Goal: Check status: Check status

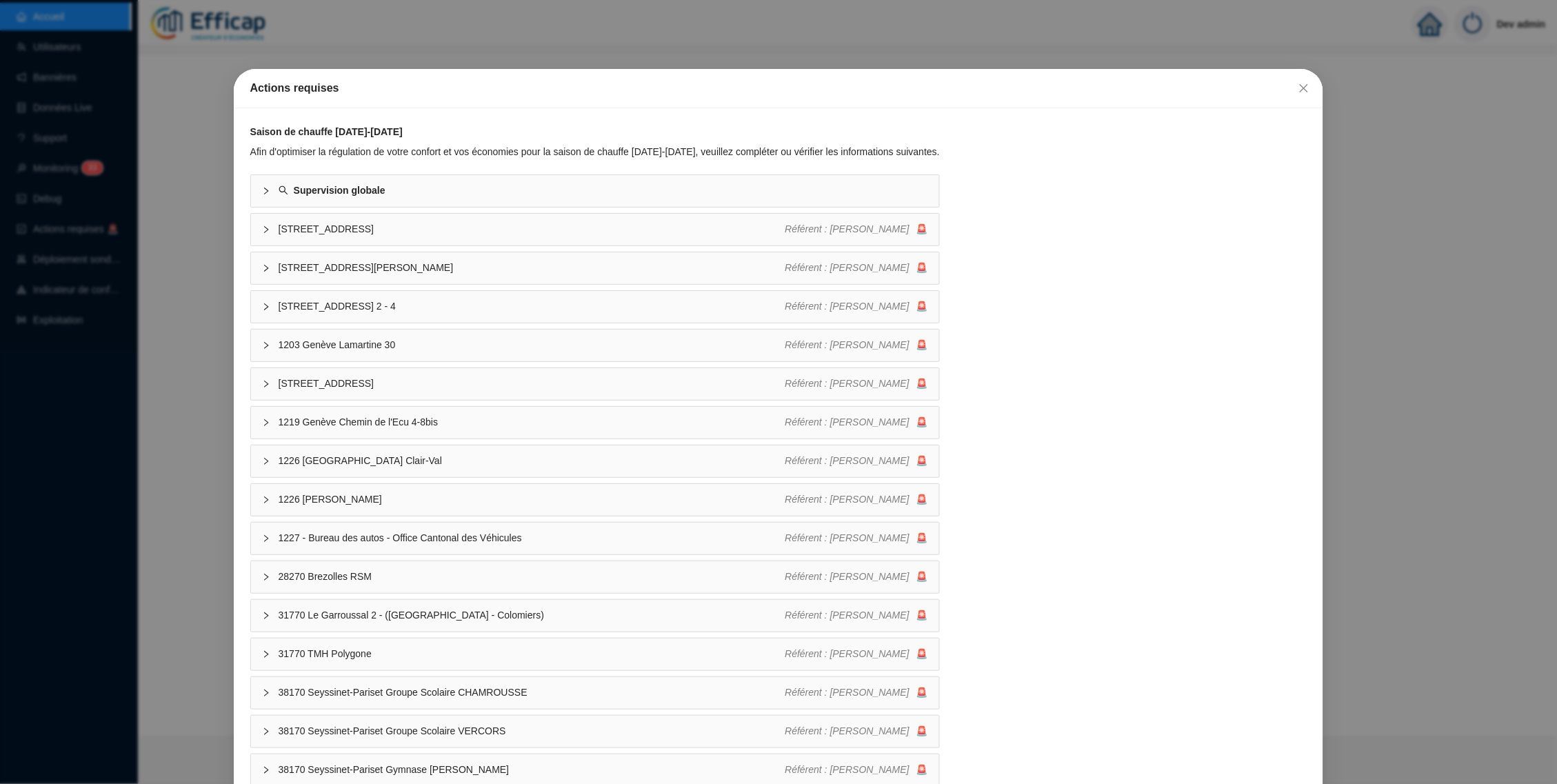
click at [1282, 91] on div "Actions requises" at bounding box center [778, 88] width 1057 height 16
click at [1298, 91] on icon "close" at bounding box center [1303, 88] width 11 height 11
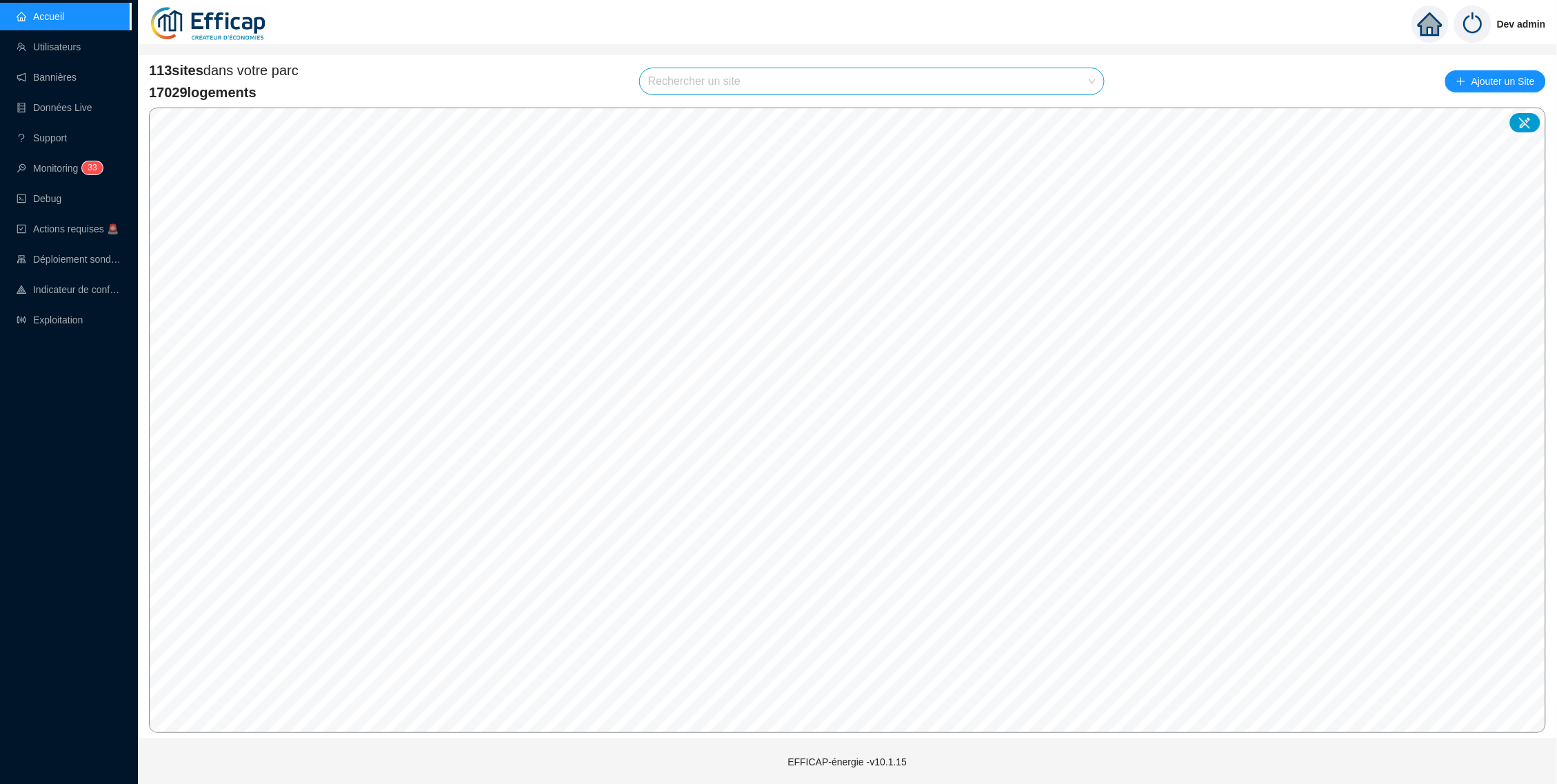
click at [977, 88] on input "search" at bounding box center [865, 81] width 435 height 26
type input "domaine"
click at [1083, 113] on icon at bounding box center [1079, 113] width 10 height 9
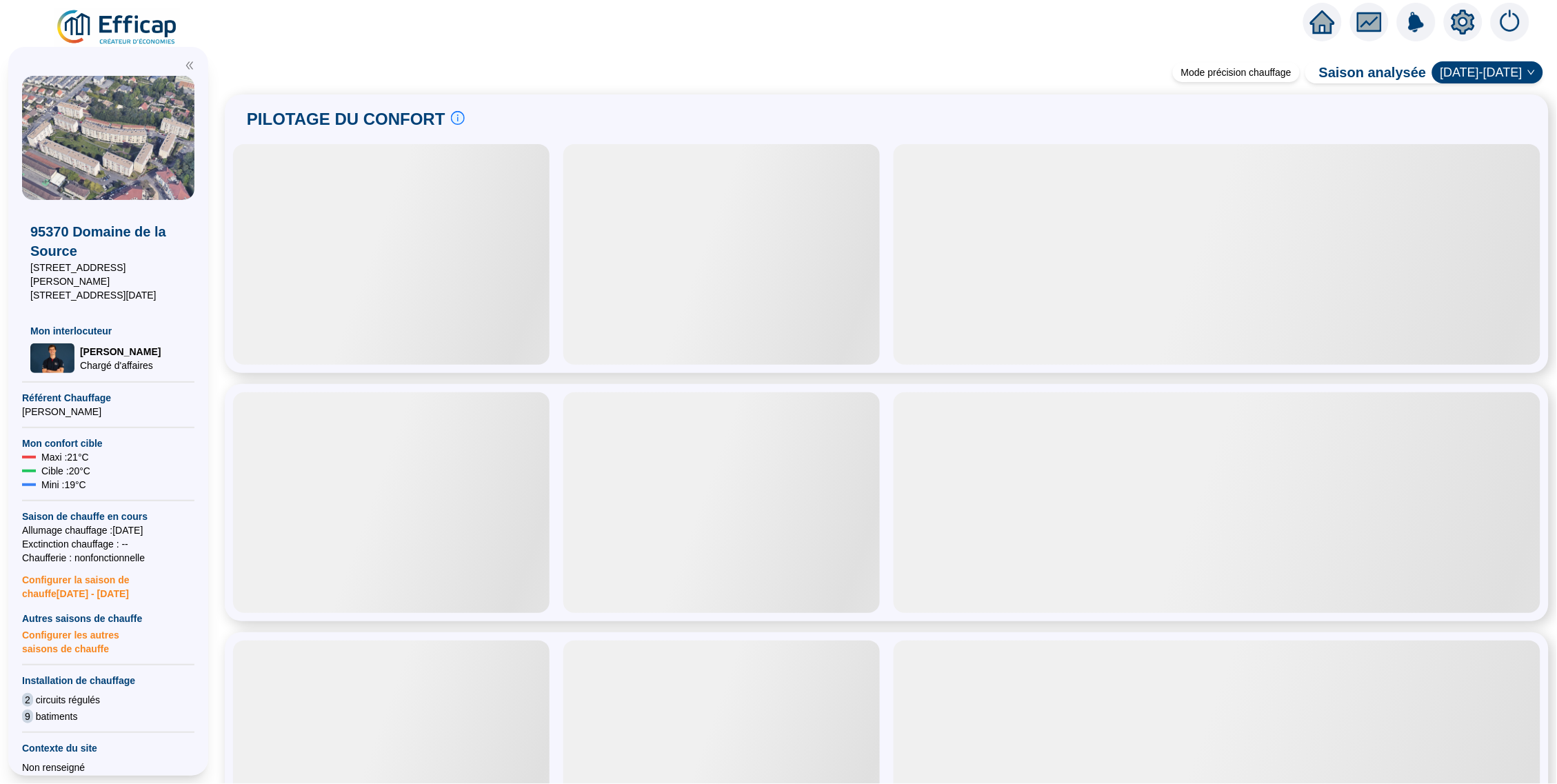
click at [1469, 21] on icon "setting" at bounding box center [1463, 21] width 24 height 22
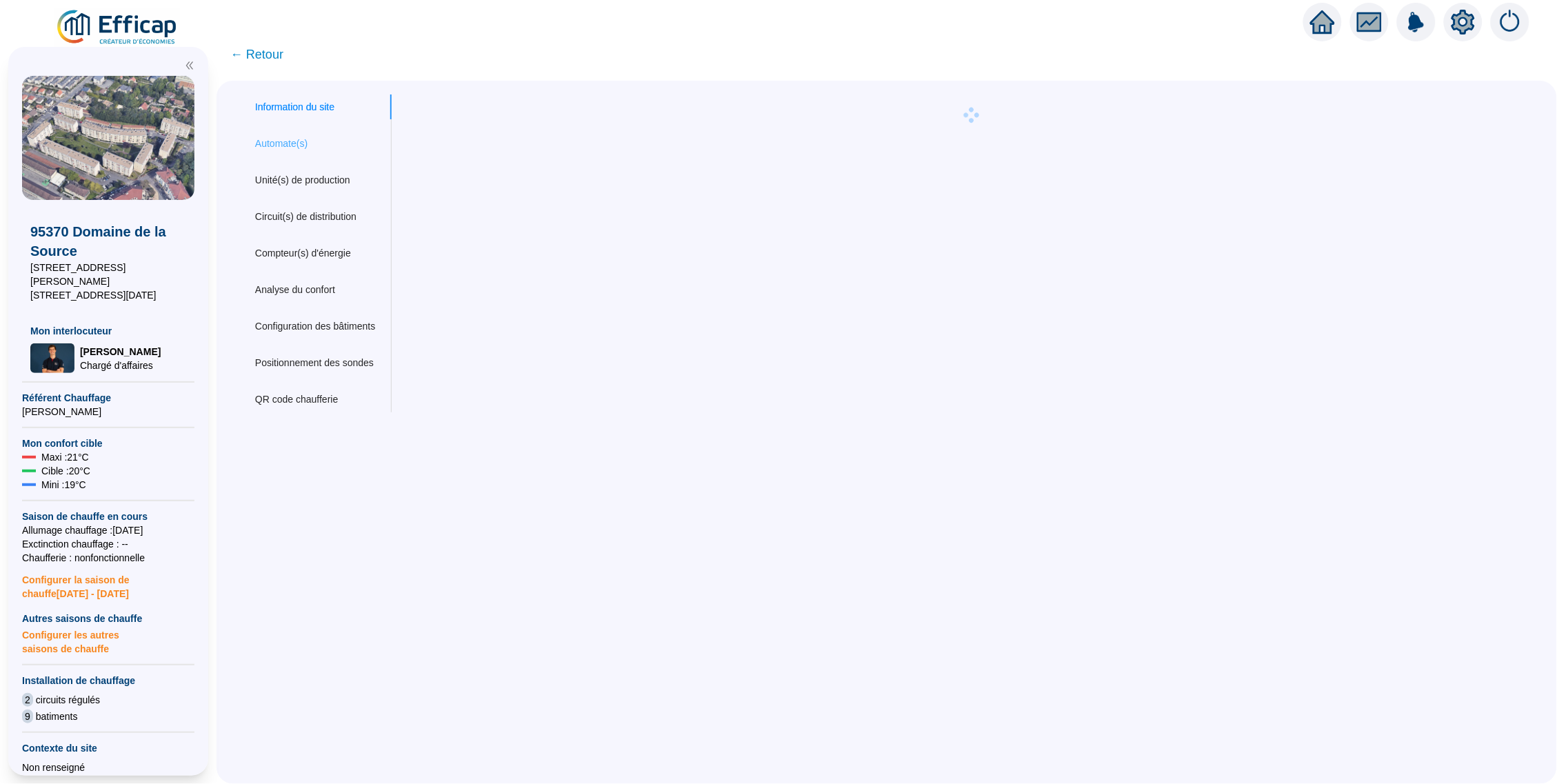
click at [286, 150] on div "Automate(s)" at bounding box center [315, 143] width 153 height 25
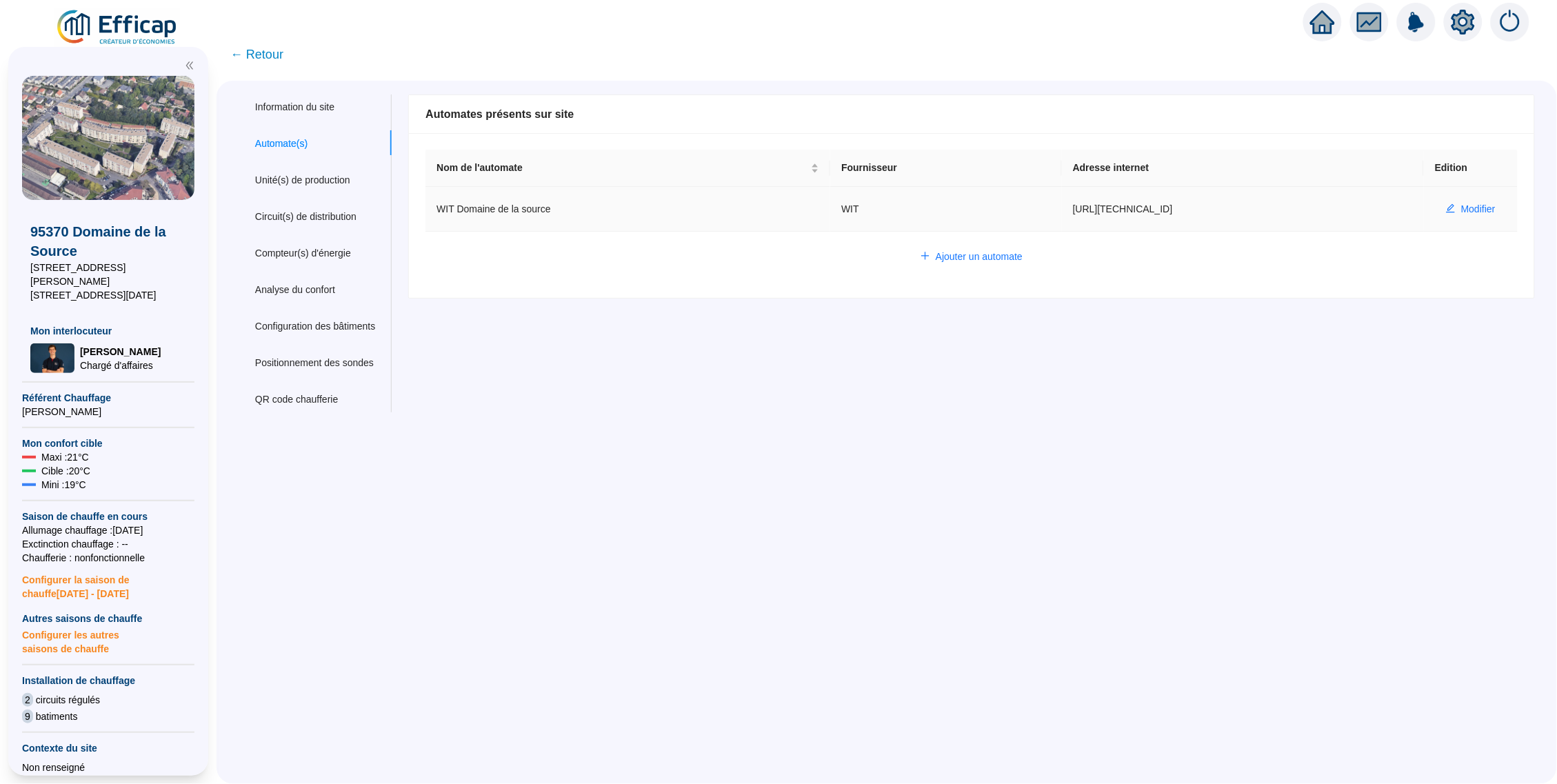
drag, startPoint x: 1045, startPoint y: 194, endPoint x: 1054, endPoint y: 207, distance: 15.8
click at [1062, 207] on td "[URL][TECHNICAL_ID]" at bounding box center [1243, 209] width 362 height 45
copy td "[URL][TECHNICAL_ID]"
click at [159, 39] on div "95370 Domaine de la Source [STREET_ADDRESS][PERSON_NAME] [STREET_ADDRESS][DATE]…" at bounding box center [108, 411] width 216 height 745
click at [158, 39] on div "95370 Domaine de la Source [STREET_ADDRESS][PERSON_NAME] [STREET_ADDRESS][DATE]…" at bounding box center [108, 411] width 216 height 745
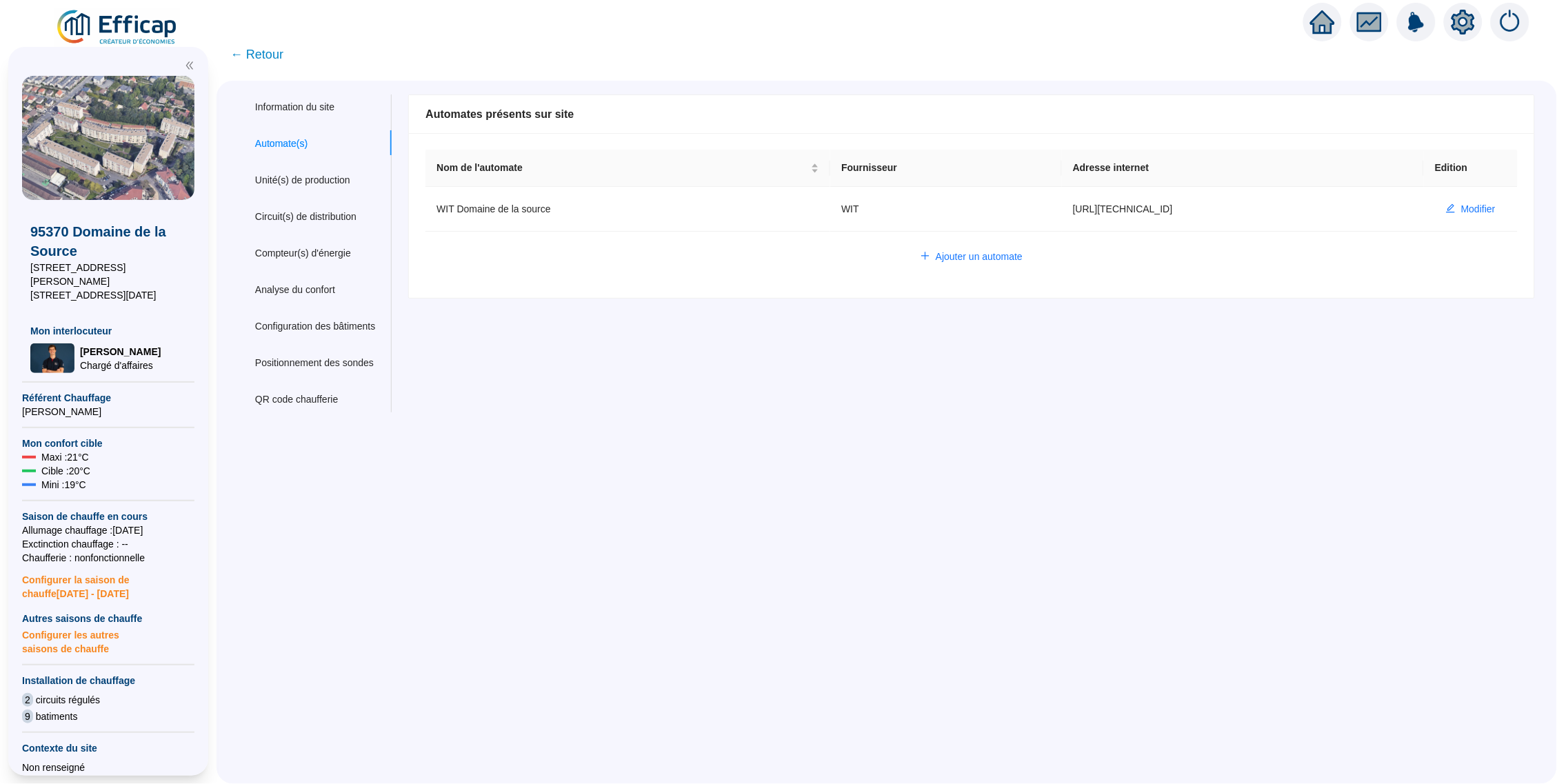
click at [89, 25] on img at bounding box center [118, 27] width 125 height 39
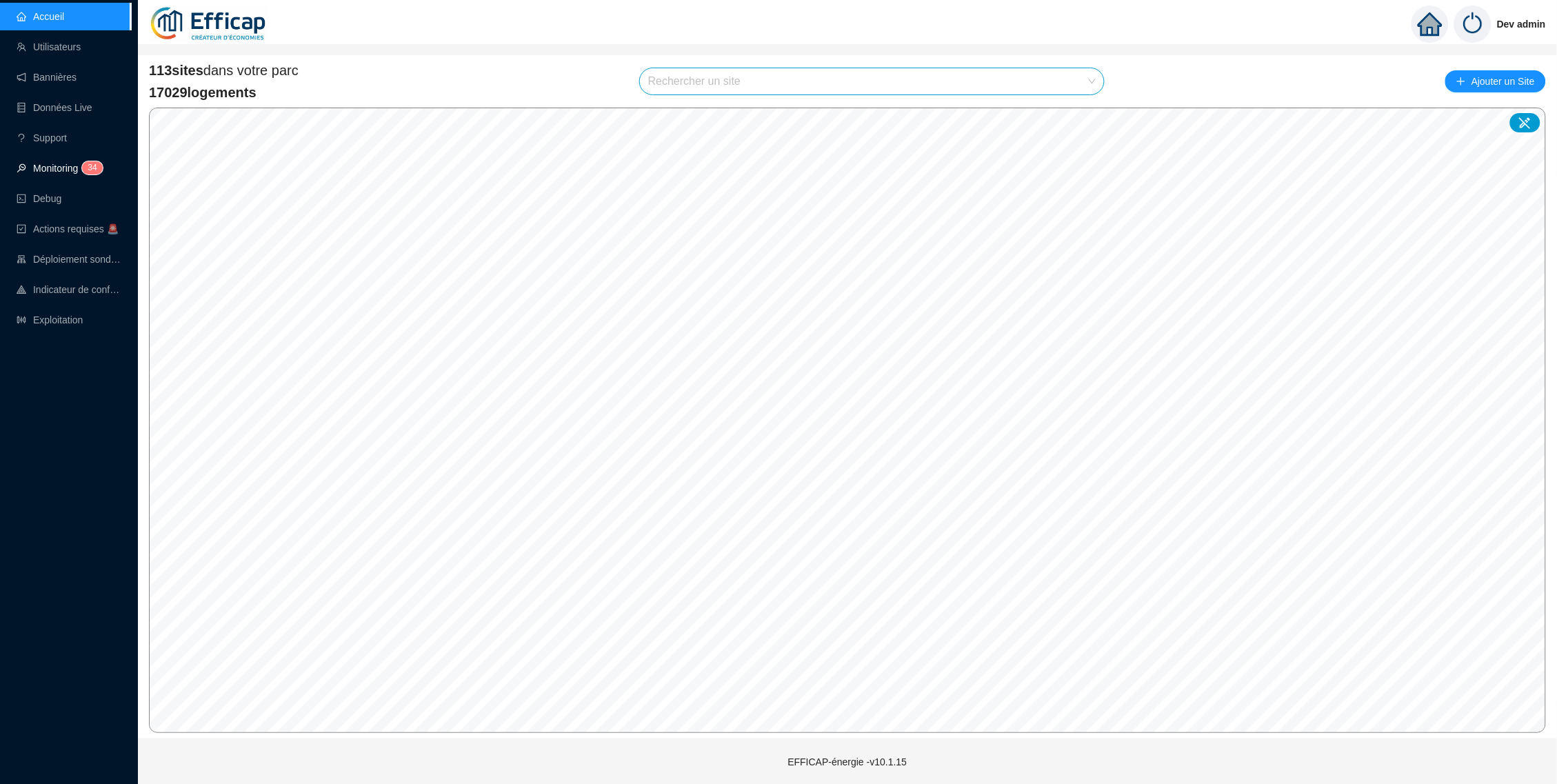
click at [82, 173] on span "3 4" at bounding box center [88, 168] width 20 height 11
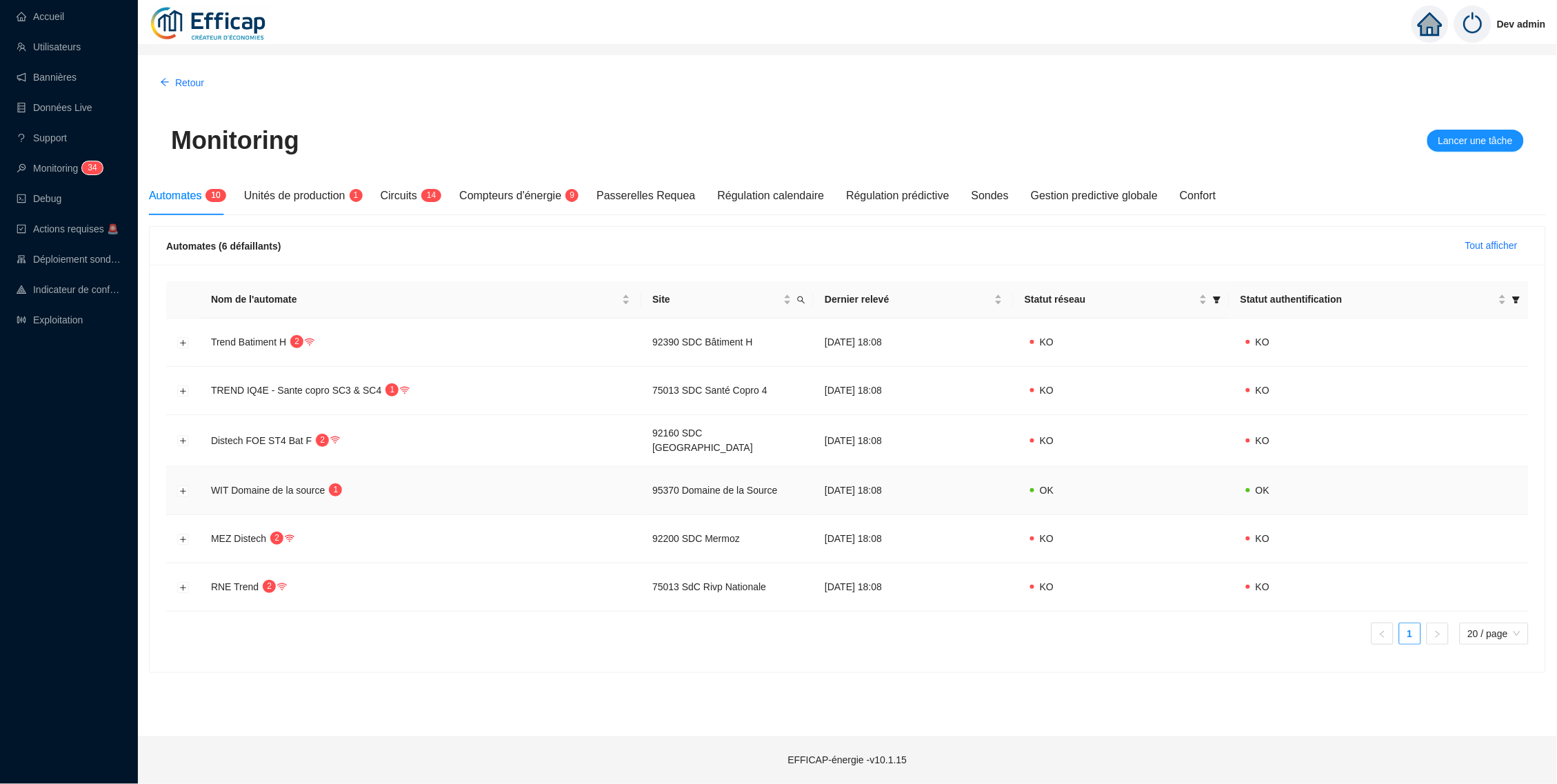
click at [235, 485] on span "WIT Domaine de la source" at bounding box center [268, 490] width 113 height 11
click at [176, 483] on td at bounding box center [182, 491] width 34 height 48
click at [184, 485] on button "Développer la ligne" at bounding box center [182, 490] width 11 height 11
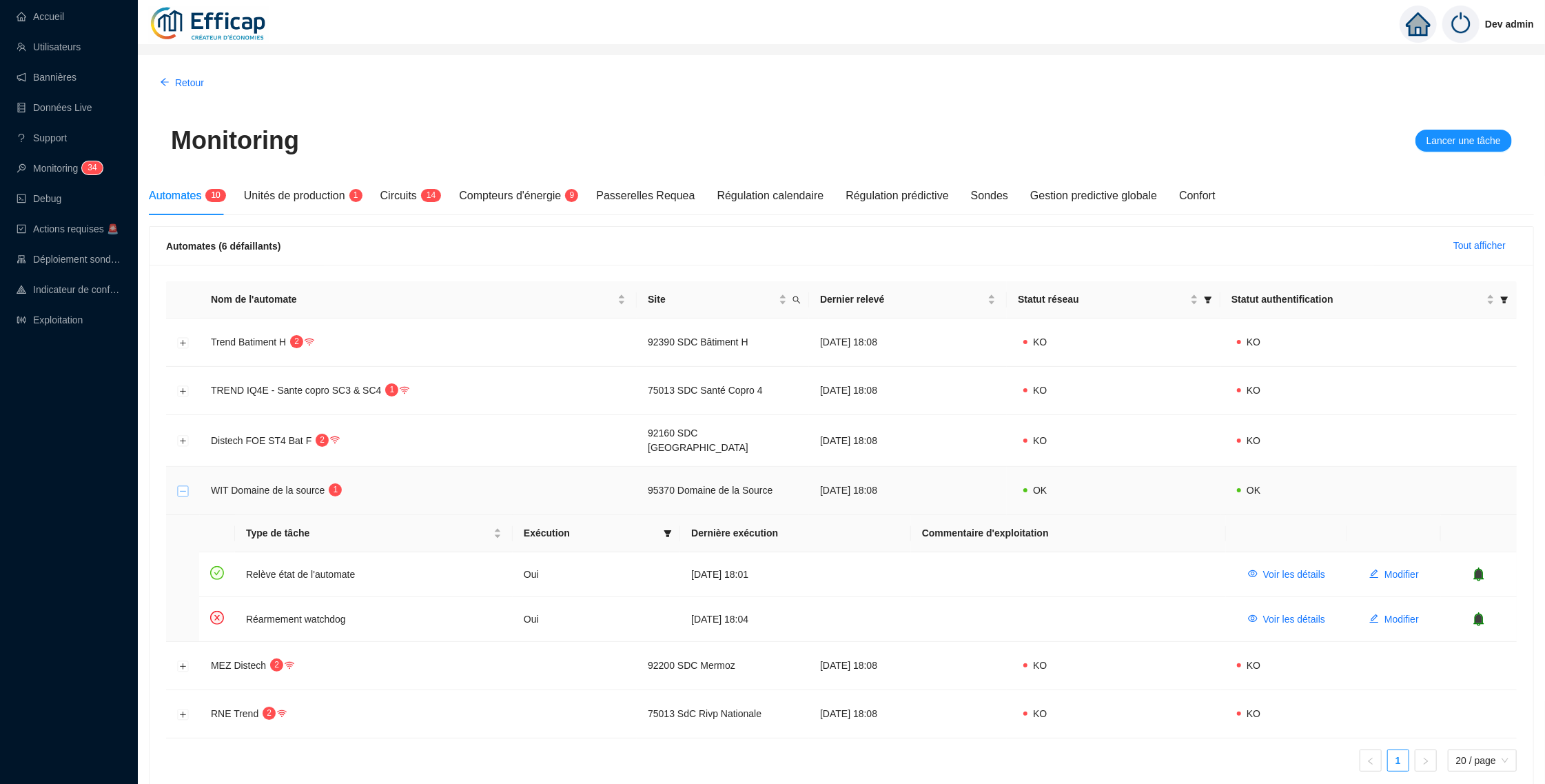
click at [185, 485] on button "Réduire la ligne" at bounding box center [182, 490] width 11 height 11
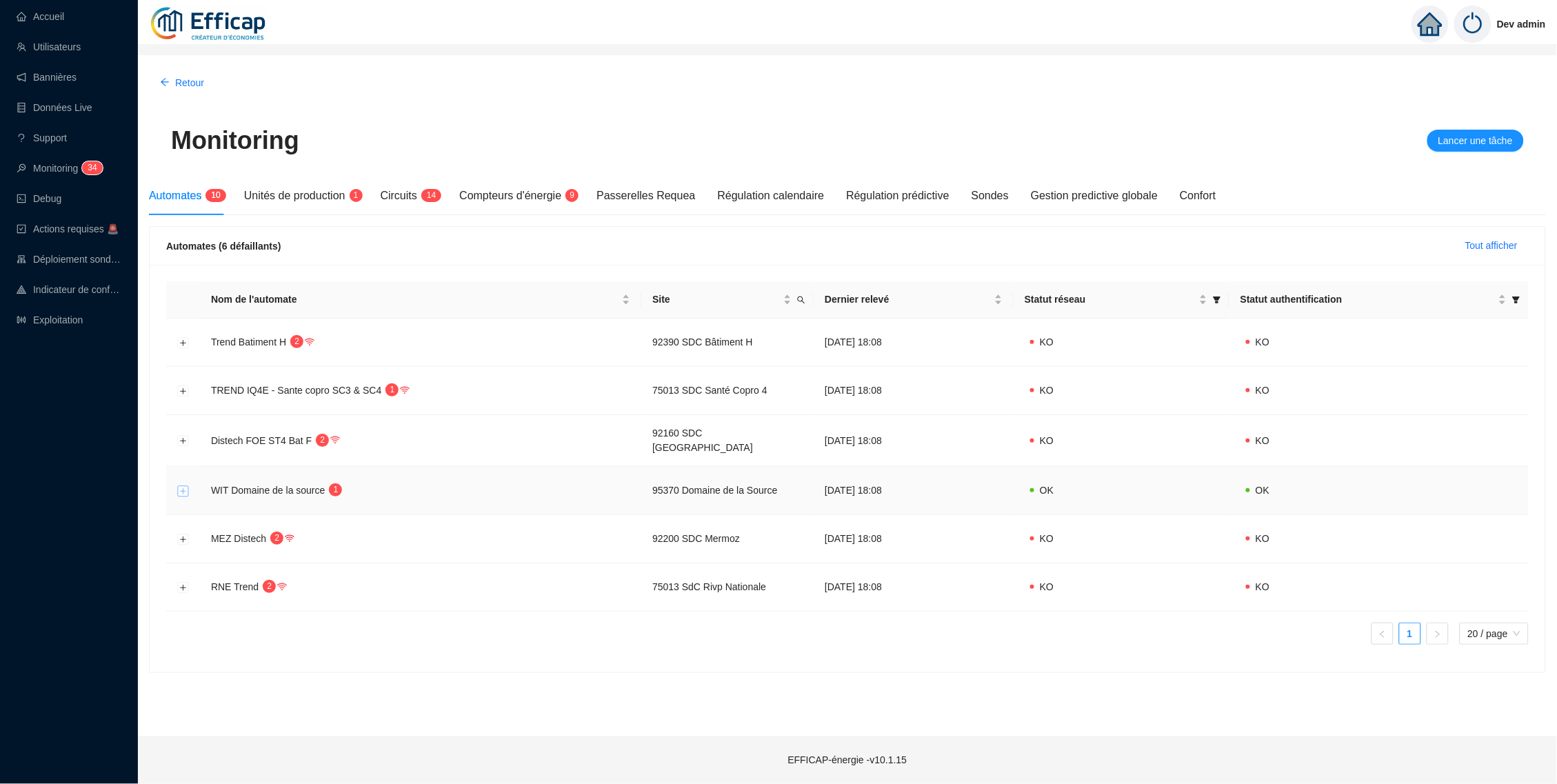
click at [186, 485] on button "Développer la ligne" at bounding box center [182, 490] width 11 height 11
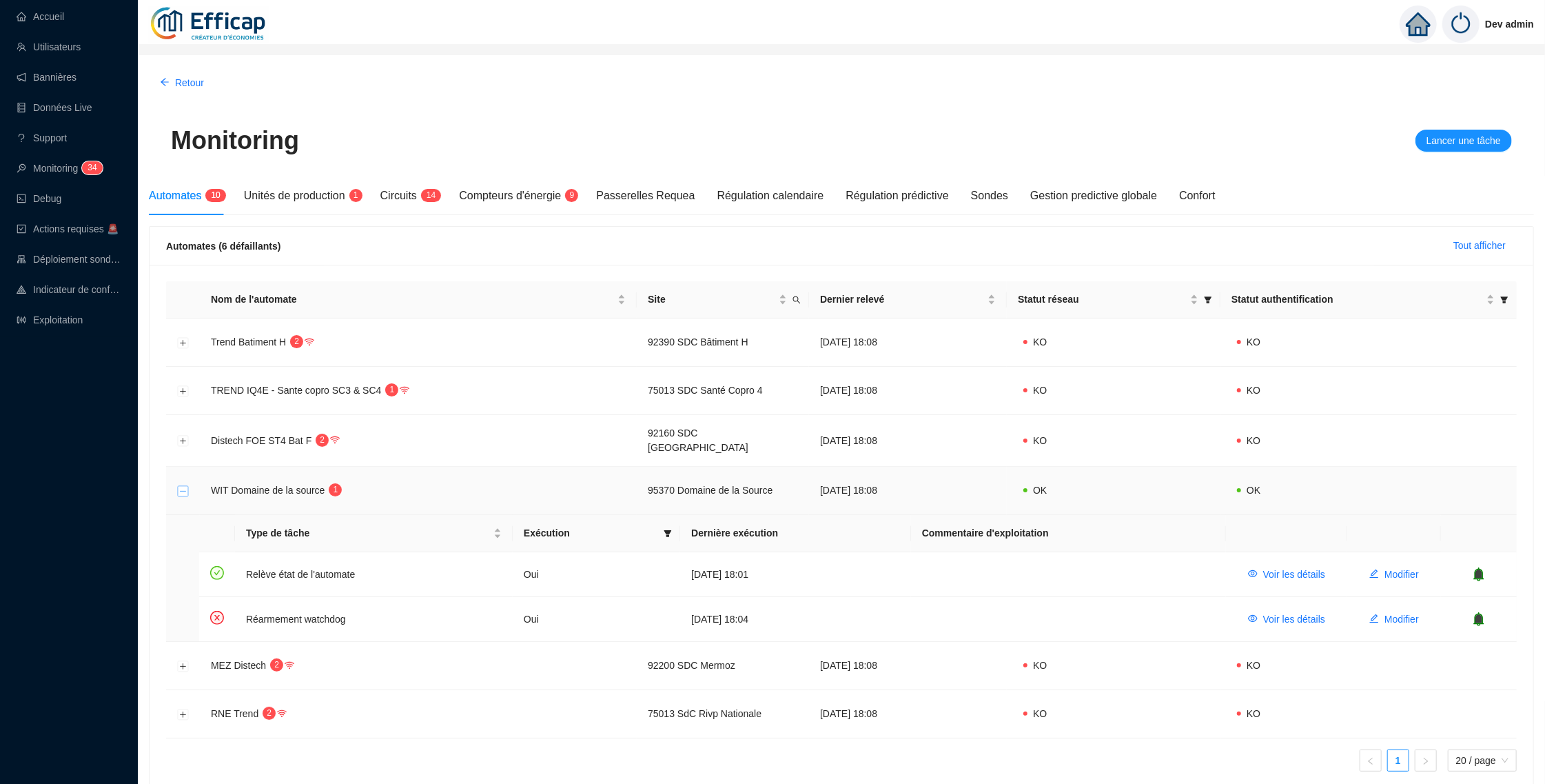
click at [186, 485] on button "Réduire la ligne" at bounding box center [182, 490] width 11 height 11
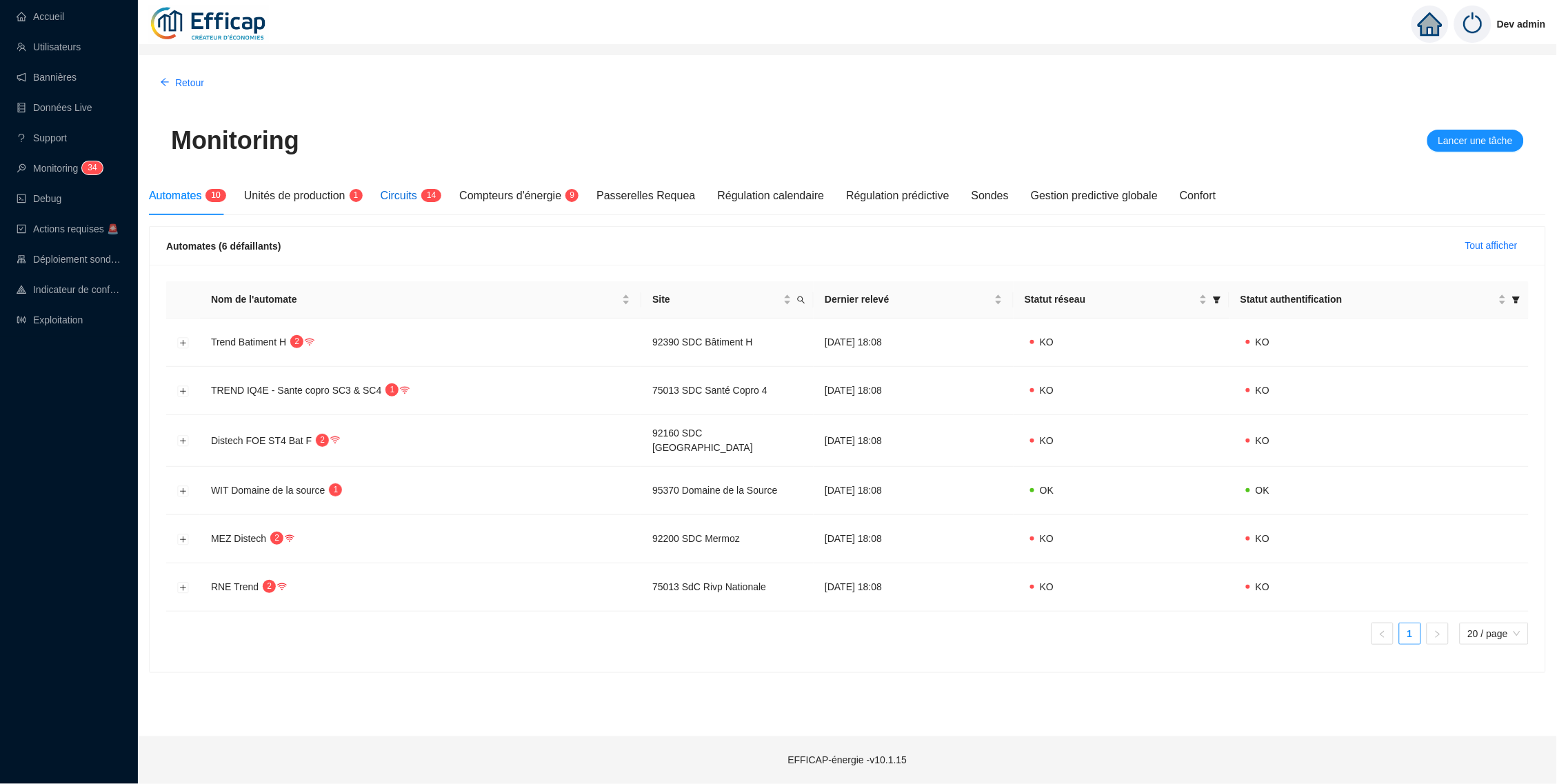
click at [417, 194] on span "Circuits" at bounding box center [399, 196] width 36 height 12
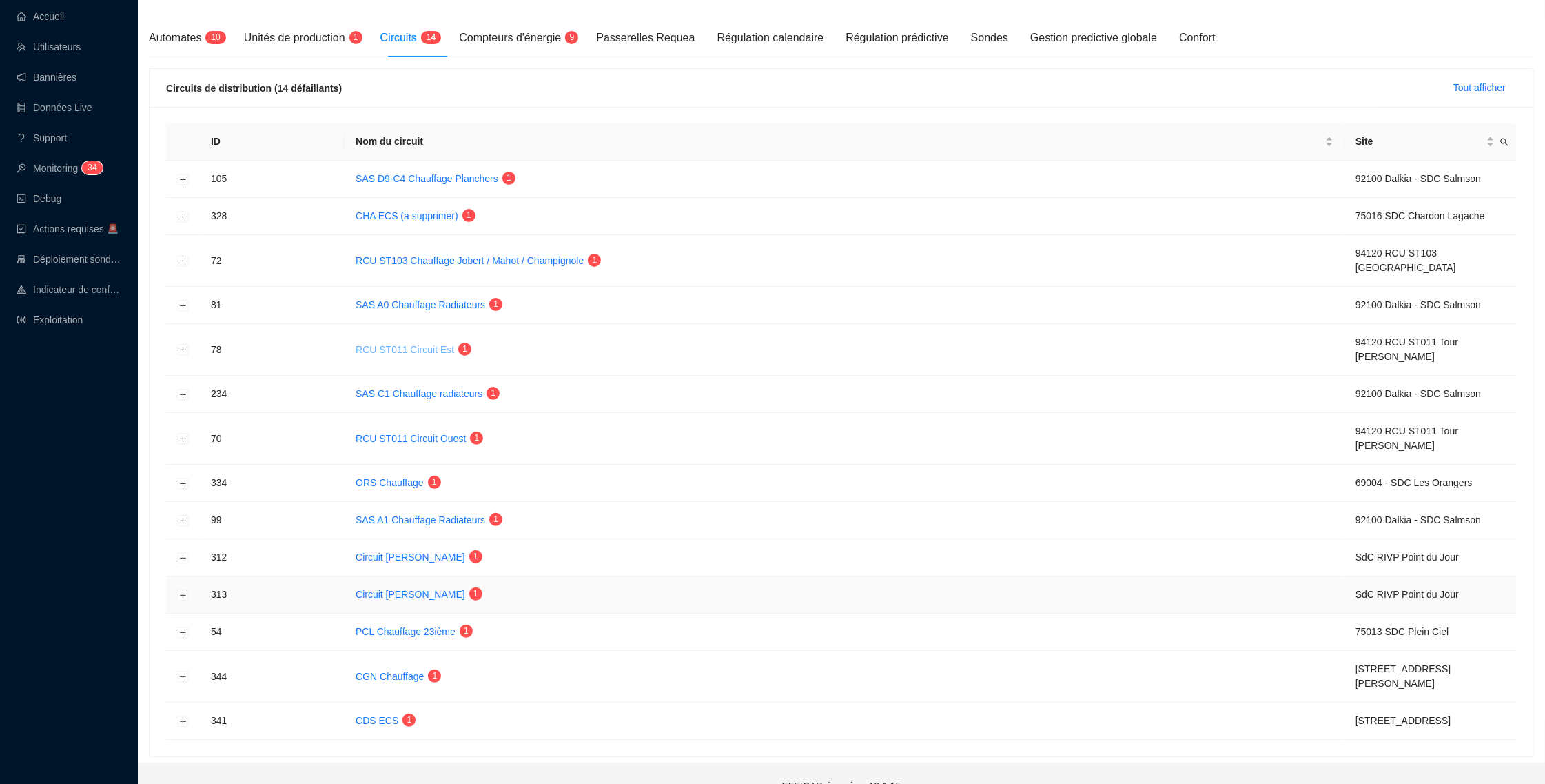
scroll to position [154, 0]
click at [181, 178] on button "Développer la ligne" at bounding box center [182, 182] width 11 height 11
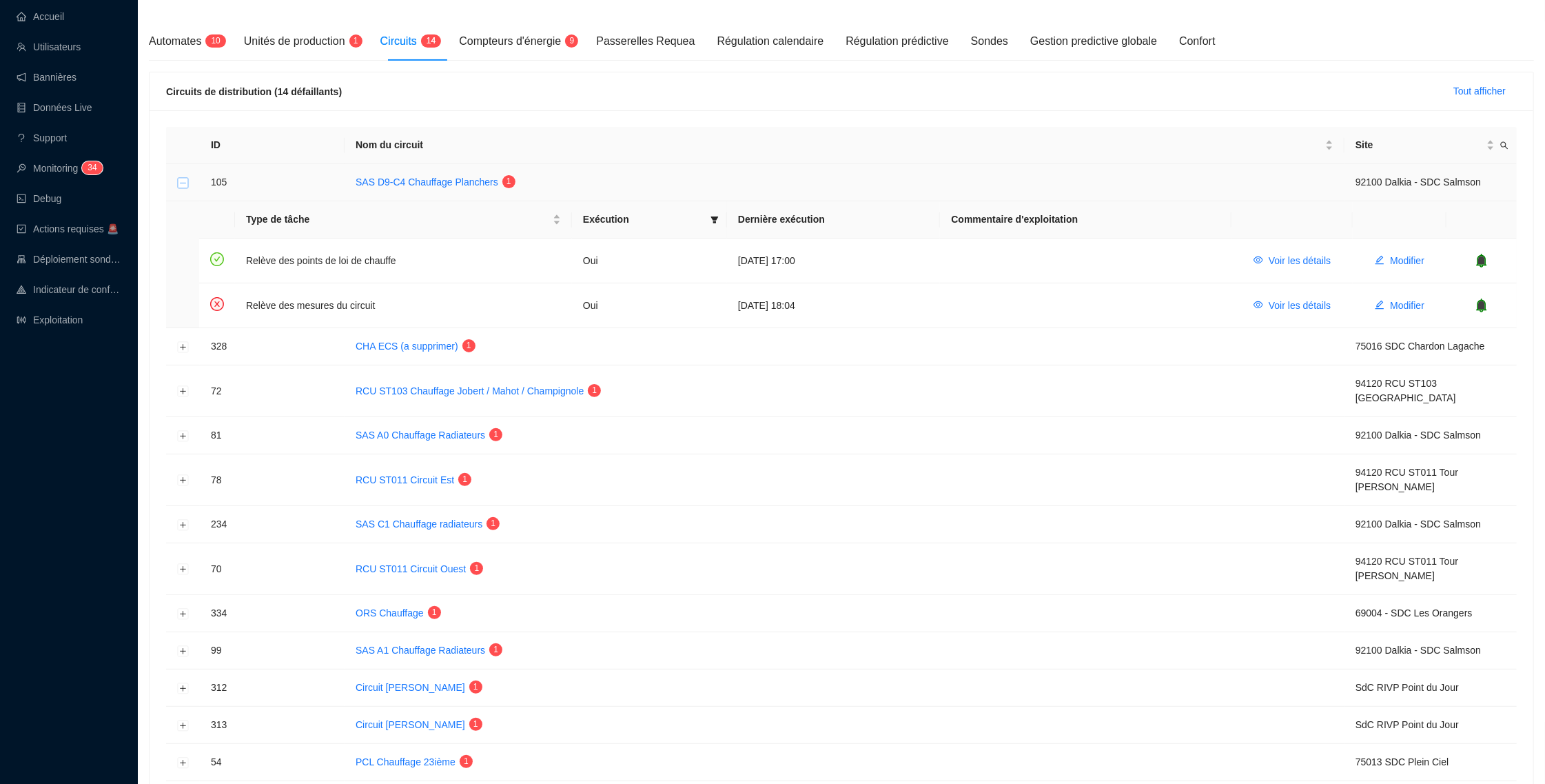
click at [181, 178] on button "Réduire la ligne" at bounding box center [182, 182] width 11 height 11
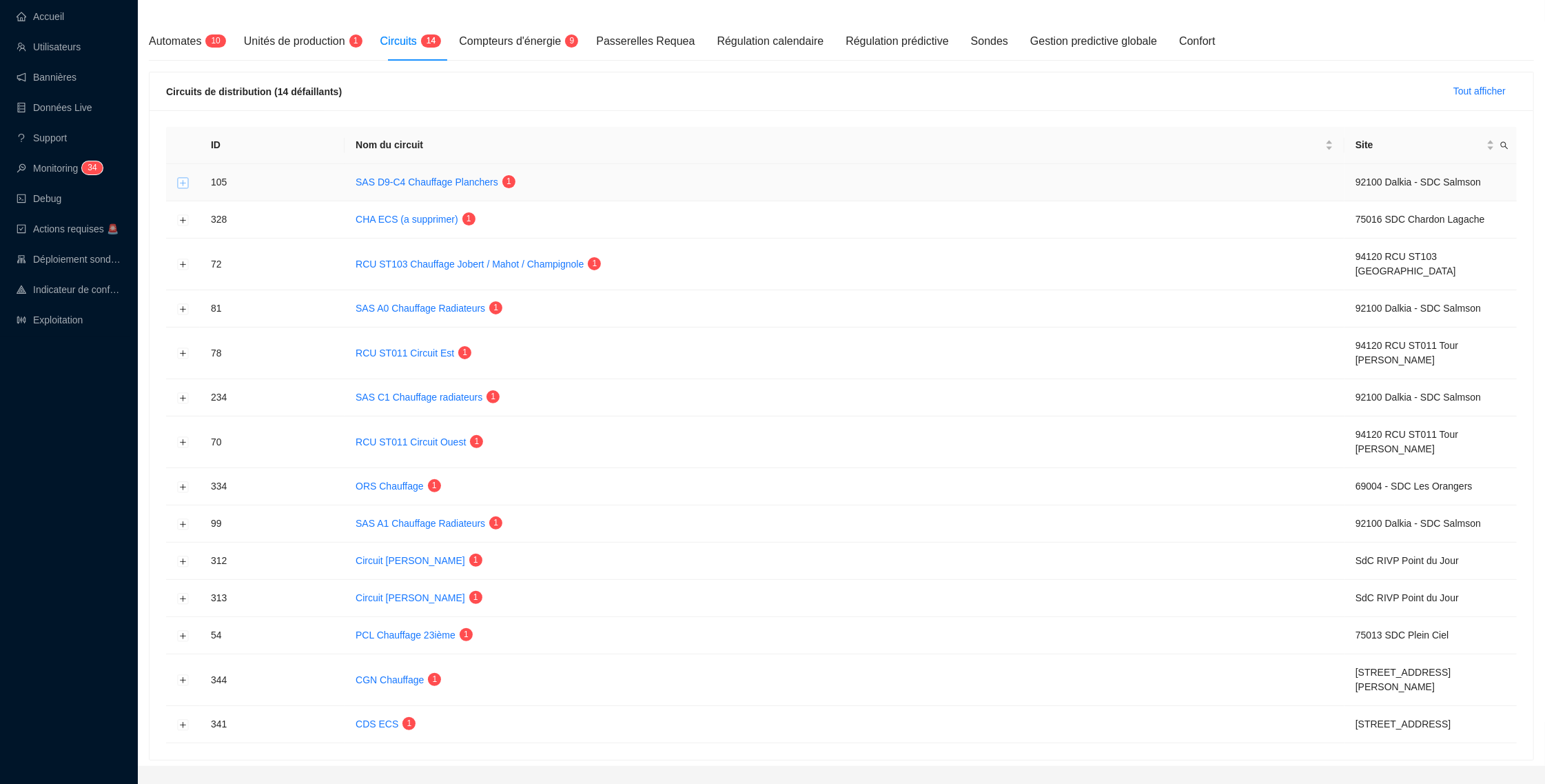
click at [181, 178] on button "Développer la ligne" at bounding box center [182, 182] width 11 height 11
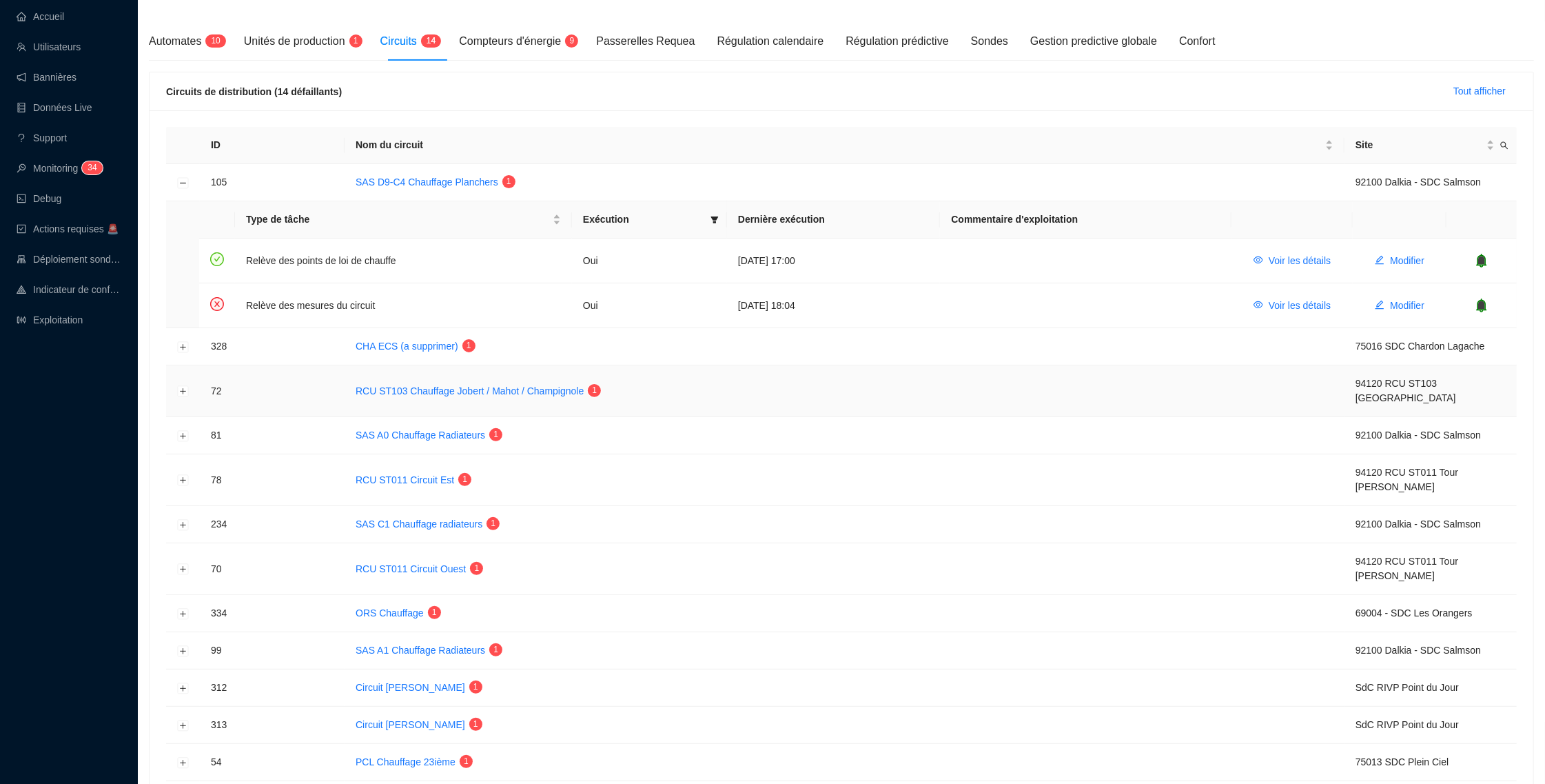
click at [185, 395] on td at bounding box center [182, 391] width 34 height 52
click at [182, 388] on button "Développer la ligne" at bounding box center [182, 391] width 11 height 11
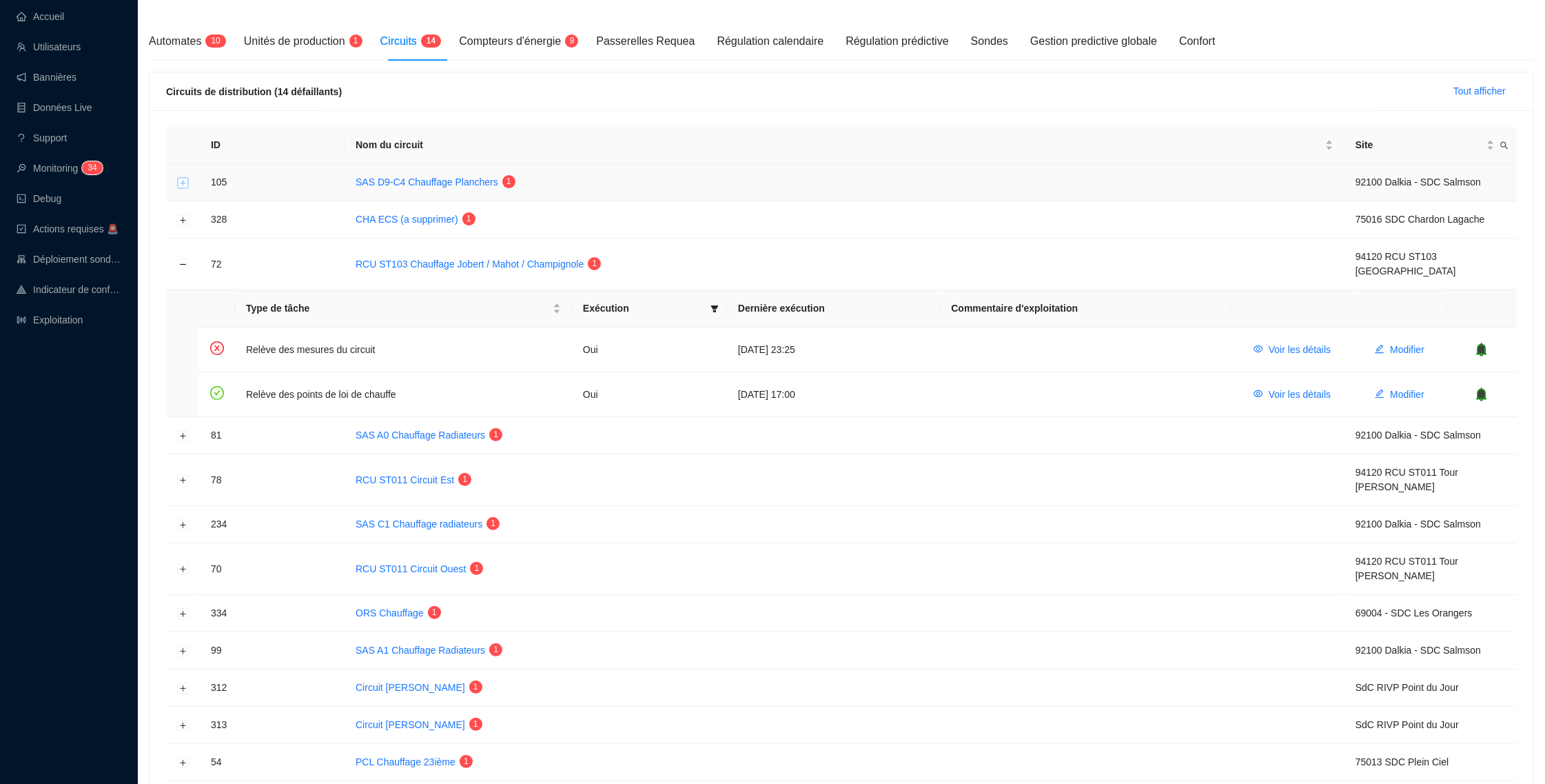
click at [181, 180] on button "Développer la ligne" at bounding box center [182, 182] width 11 height 11
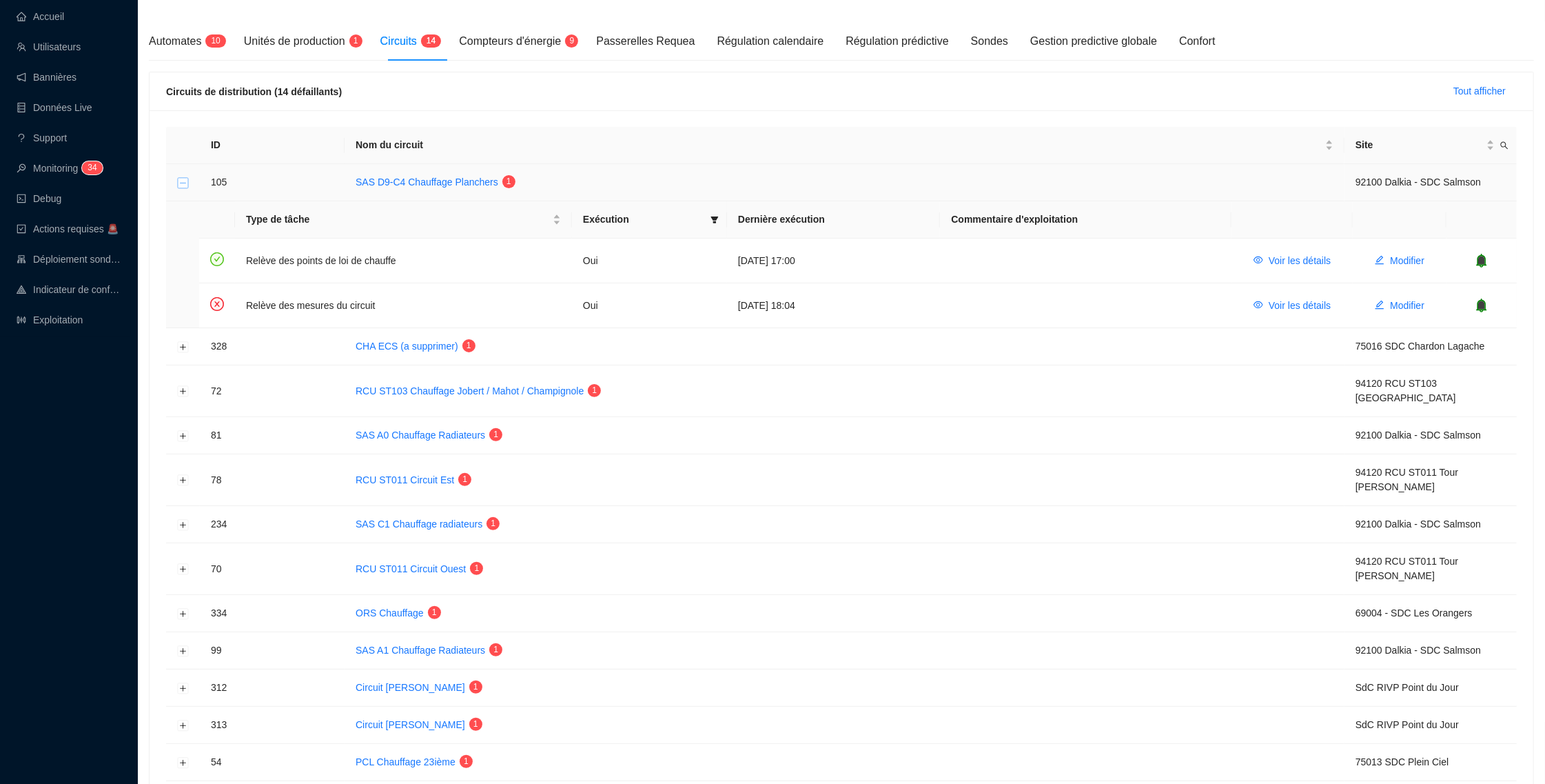
click at [181, 181] on button "Réduire la ligne" at bounding box center [182, 182] width 11 height 11
